Goal: Check status

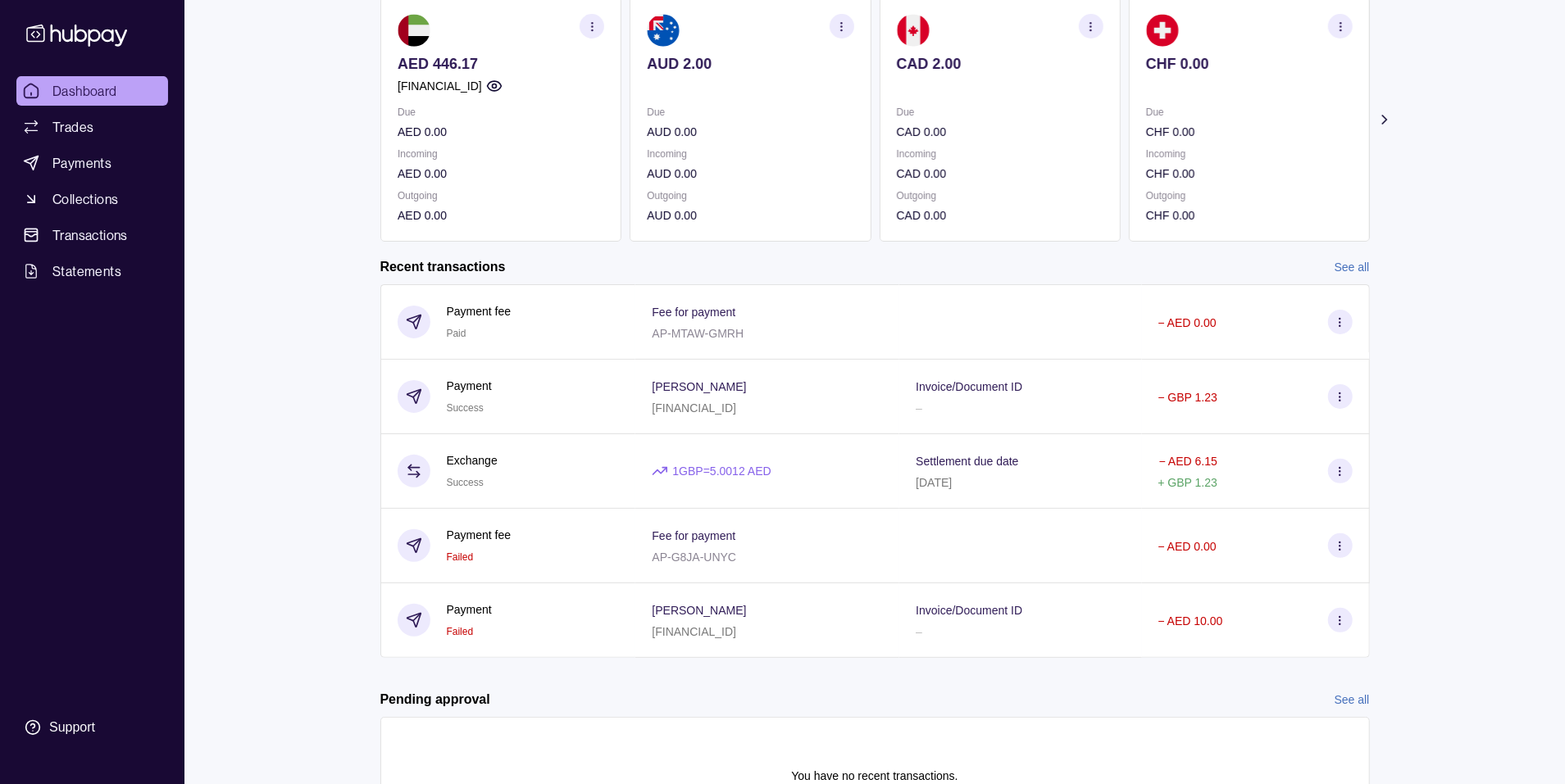
scroll to position [263, 0]
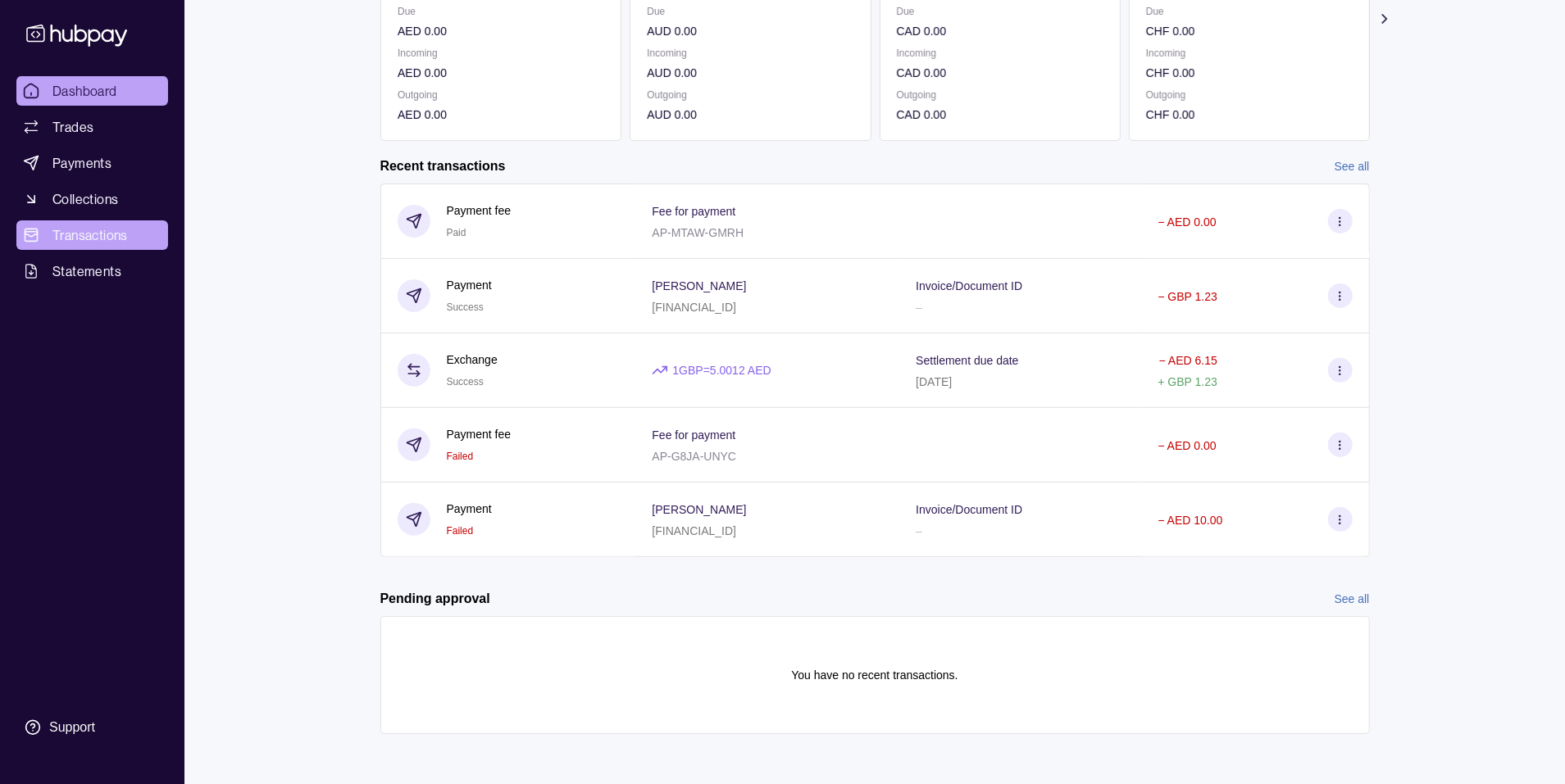
click at [111, 231] on span "Transactions" at bounding box center [91, 235] width 76 height 19
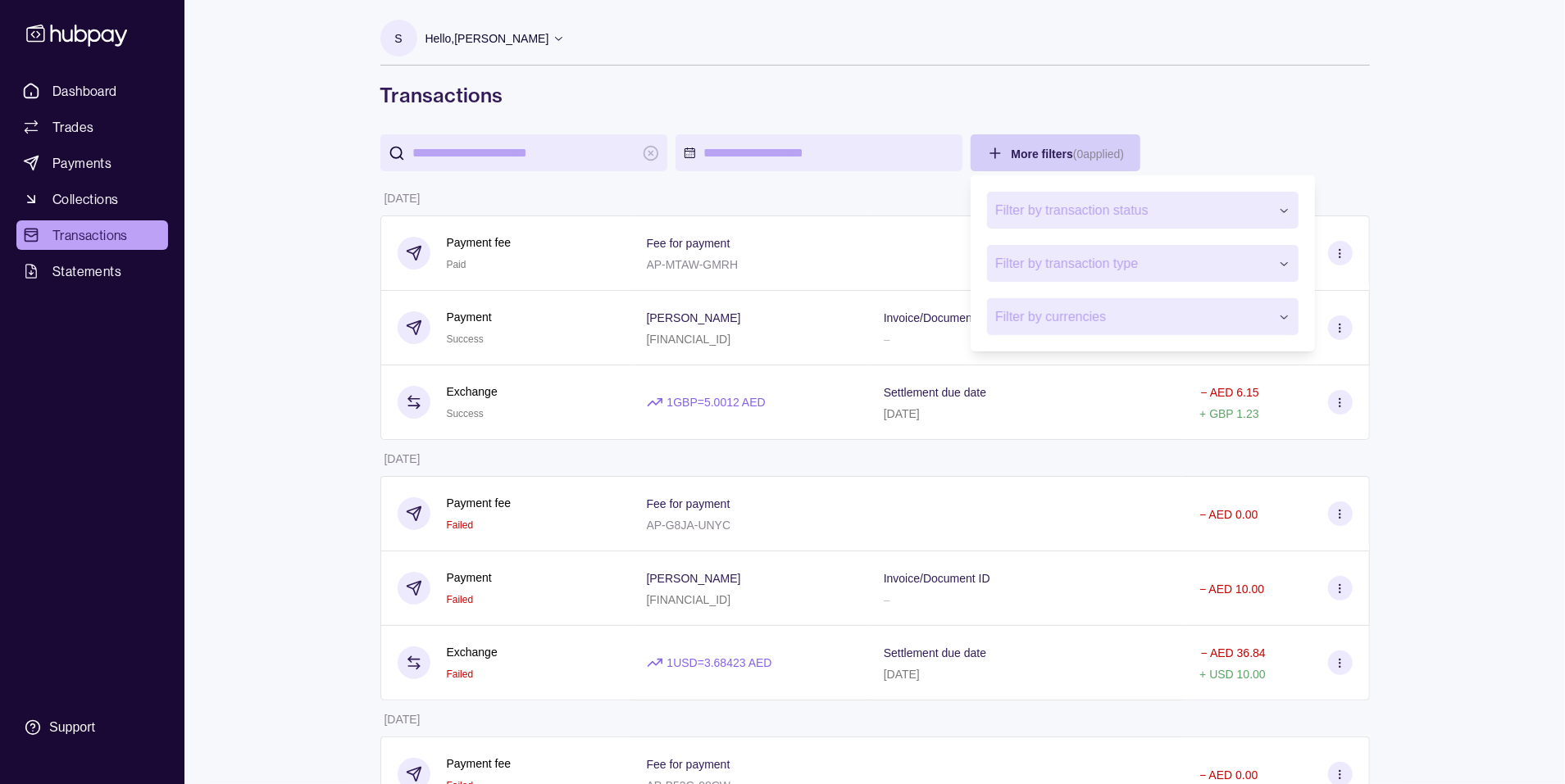
click at [1059, 264] on span "Filter by transaction type" at bounding box center [1132, 263] width 275 height 19
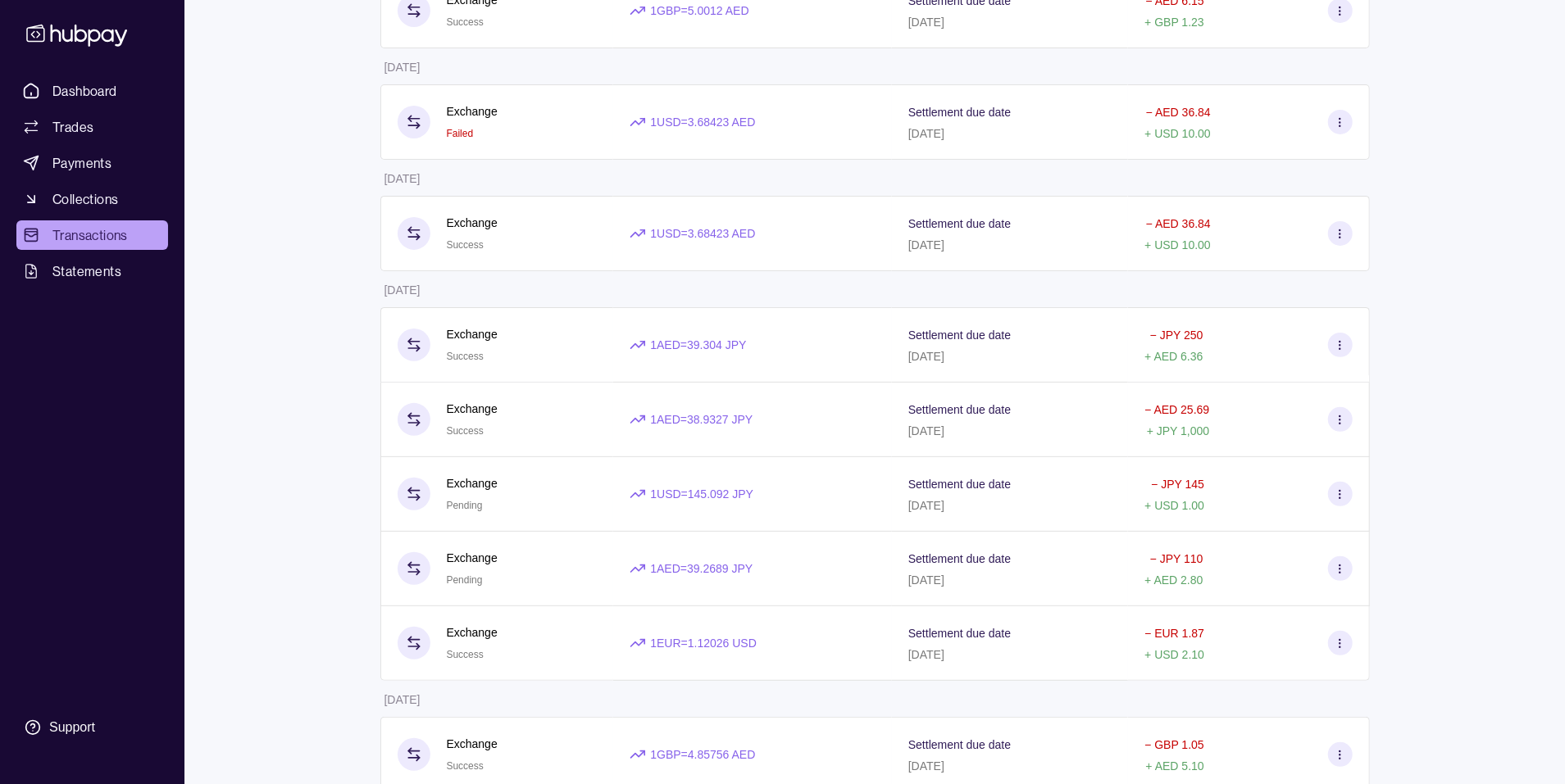
scroll to position [251, 0]
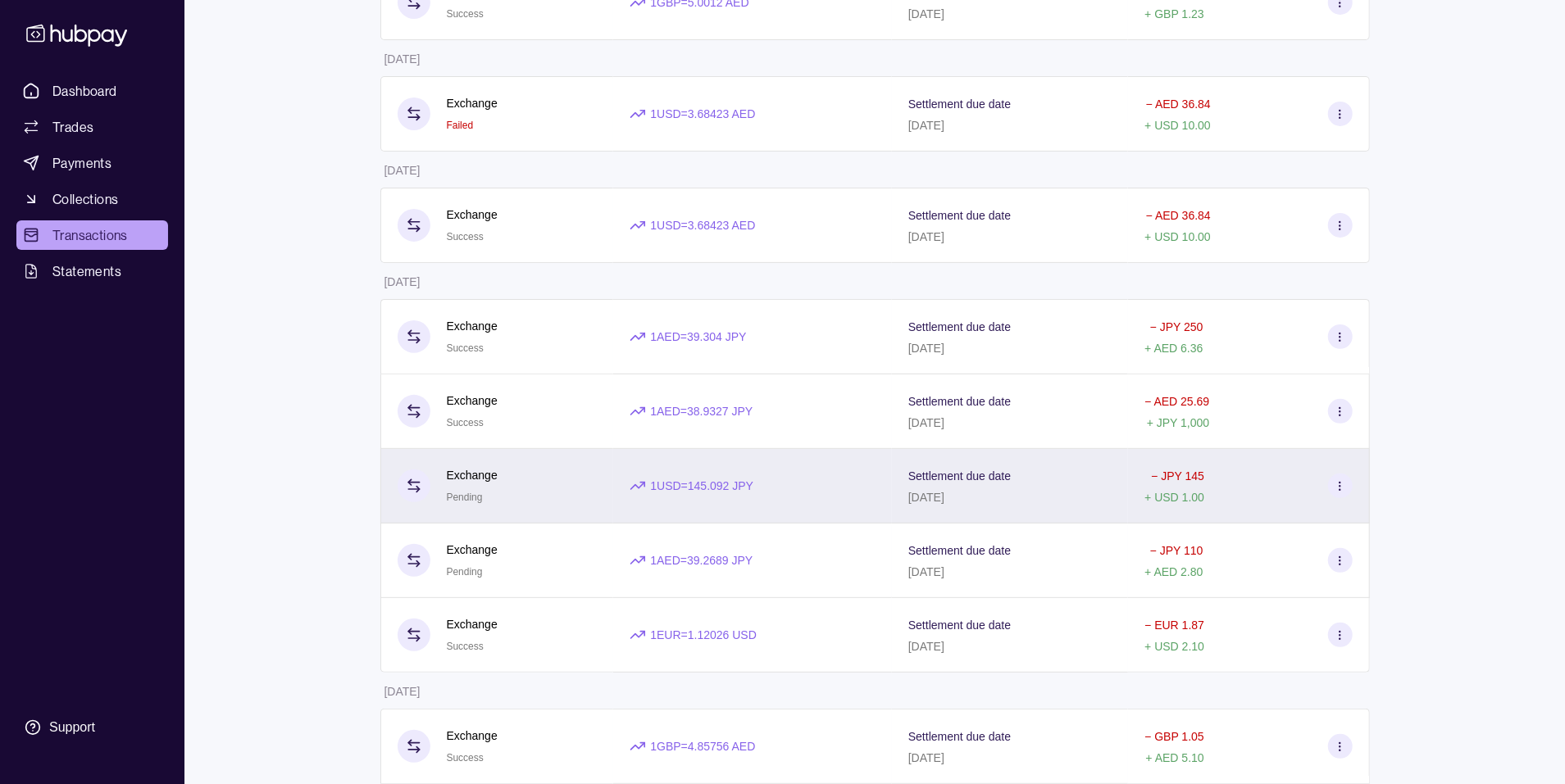
click at [519, 481] on div "Exchange Pending" at bounding box center [497, 486] width 200 height 41
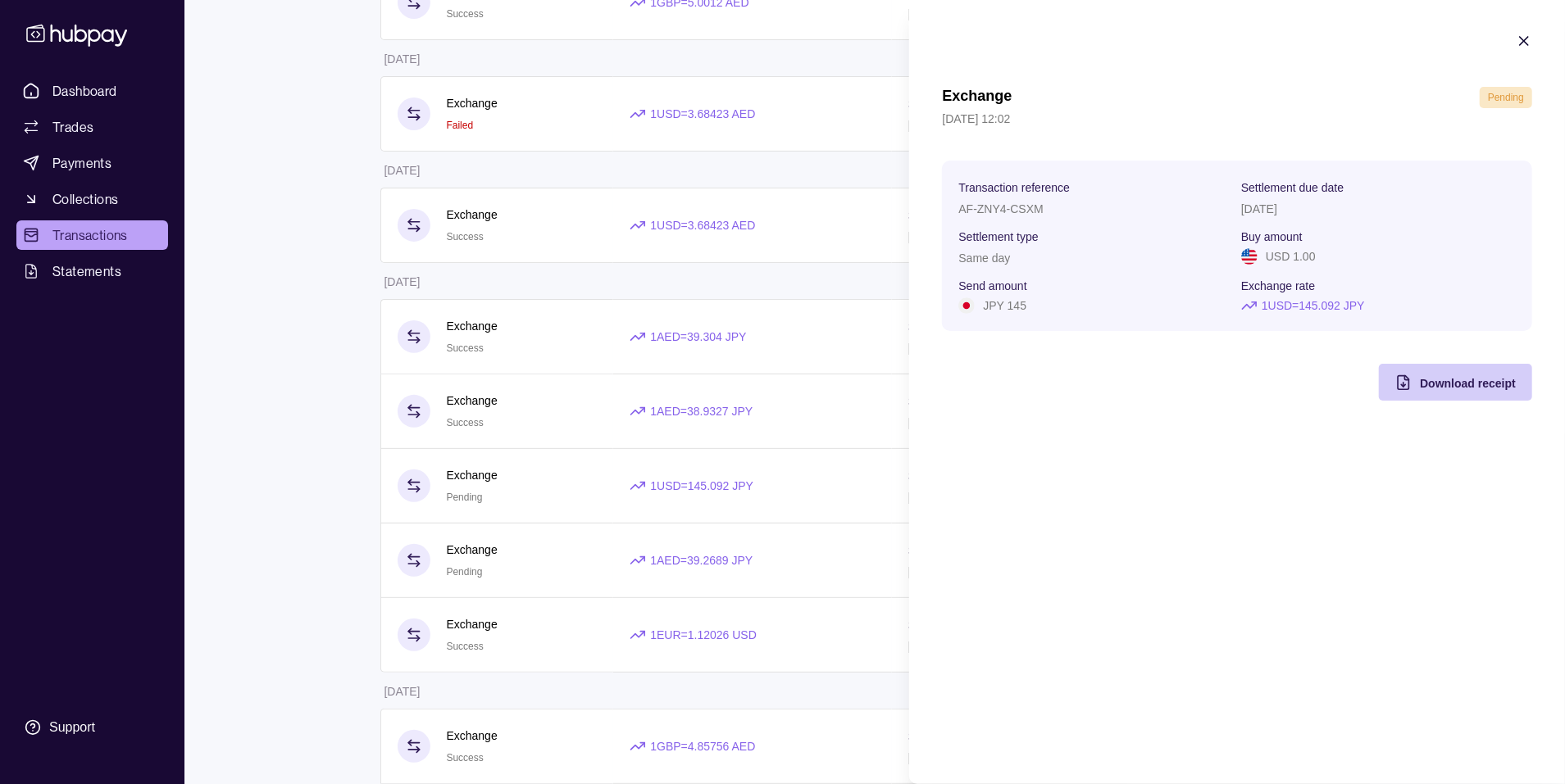
click at [1417, 383] on div "Download receipt" at bounding box center [1443, 382] width 145 height 37
